Goal: Task Accomplishment & Management: Manage account settings

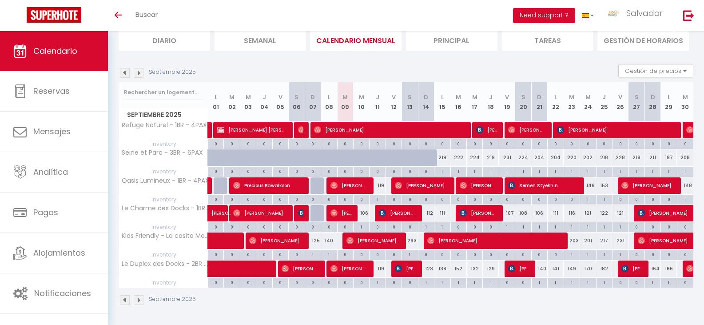
scroll to position [63, 0]
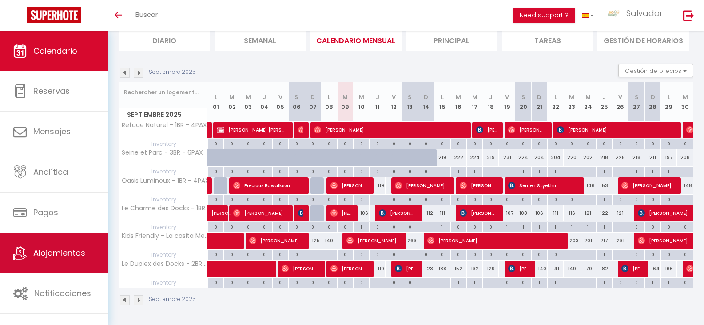
click at [66, 255] on span "Alojamientos" at bounding box center [59, 252] width 52 height 11
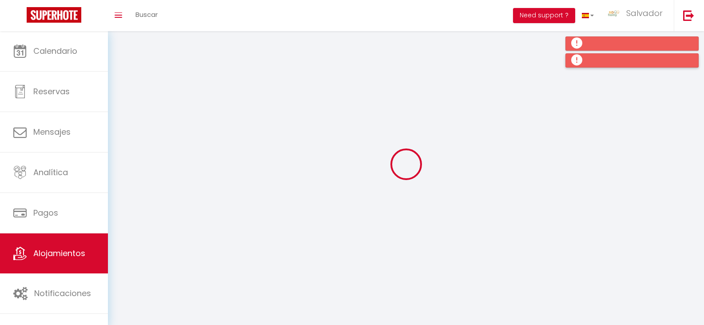
click at [579, 60] on div at bounding box center [631, 60] width 133 height 14
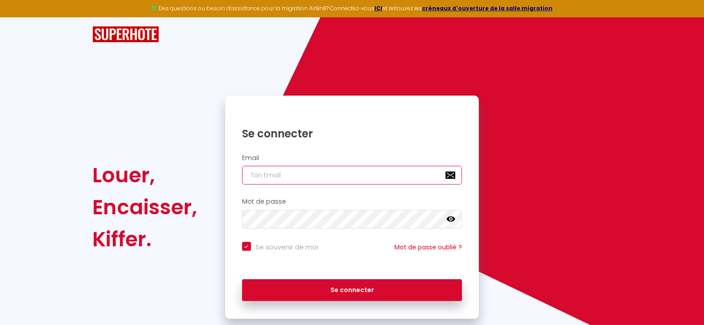
click at [329, 178] on input "email" at bounding box center [352, 175] width 220 height 19
type input "[DOMAIN_NAME][EMAIL_ADDRESS][DOMAIN_NAME]"
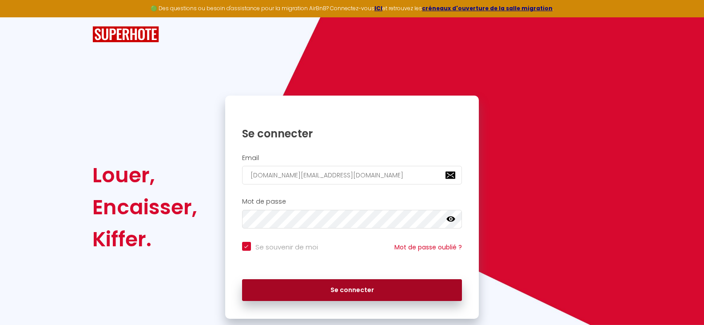
click at [349, 286] on button "Se connecter" at bounding box center [352, 290] width 220 height 22
checkbox input "true"
